Goal: Navigation & Orientation: Find specific page/section

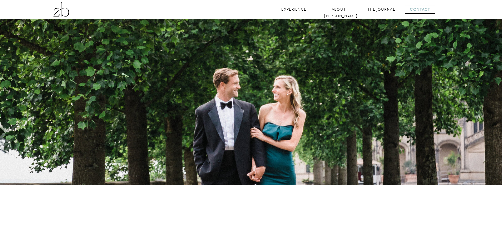
scroll to position [1521, 0]
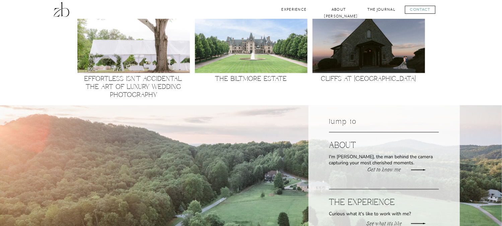
scroll to position [737, 0]
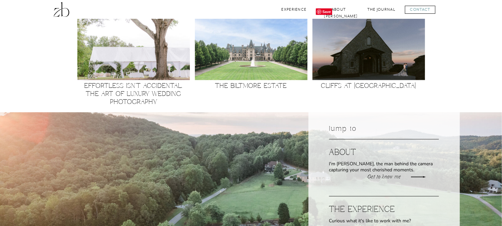
click at [361, 66] on img at bounding box center [368, 42] width 113 height 75
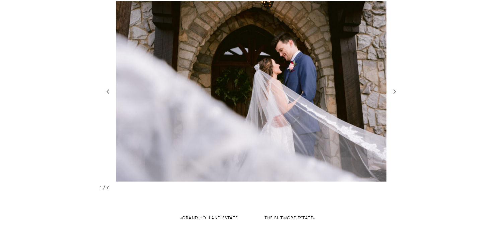
scroll to position [1005, 0]
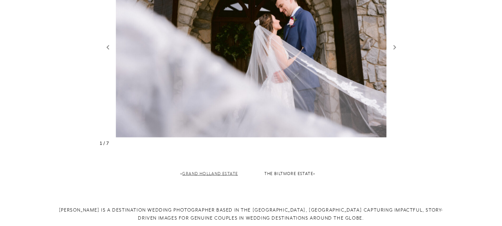
click at [210, 173] on link "Grand Holland Estate" at bounding box center [210, 173] width 56 height 5
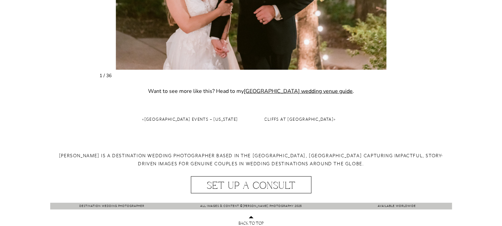
scroll to position [734, 0]
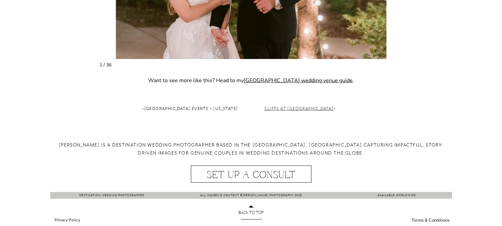
click at [300, 106] on link "Cliffs at [GEOGRAPHIC_DATA]" at bounding box center [299, 108] width 69 height 5
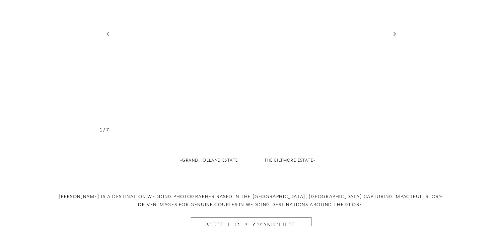
scroll to position [1069, 0]
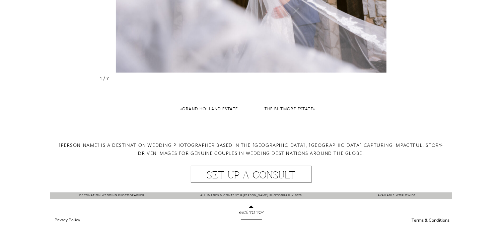
click at [193, 112] on nav "« Grand Holland Estate" at bounding box center [159, 112] width 157 height 15
click at [196, 106] on link "Grand Holland Estate" at bounding box center [210, 108] width 56 height 5
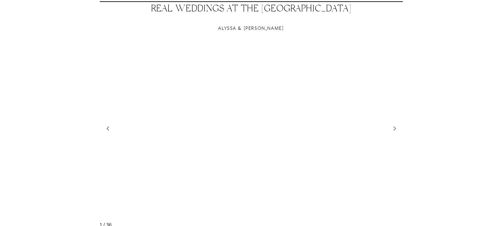
scroll to position [603, 0]
